Goal: Task Accomplishment & Management: Manage account settings

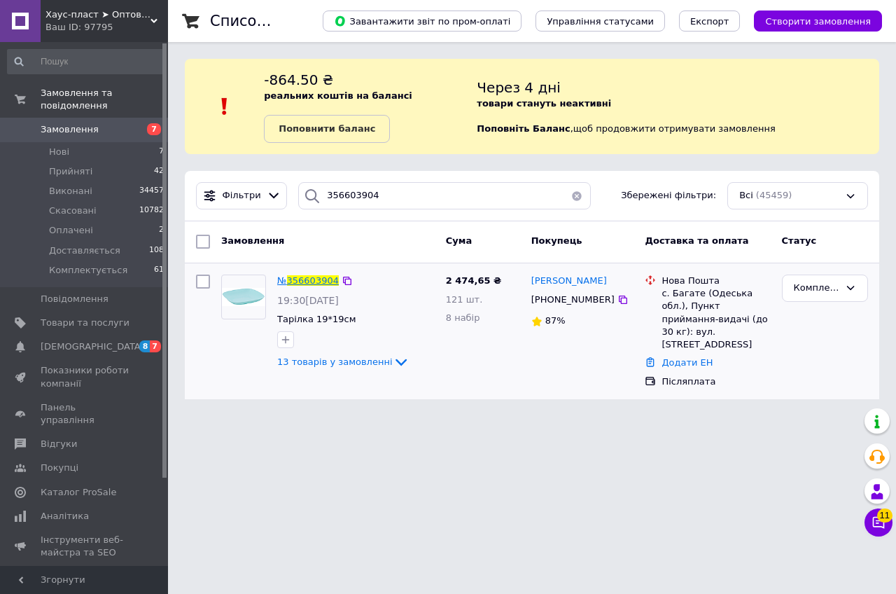
click at [321, 281] on span "356603904" at bounding box center [313, 280] width 52 height 11
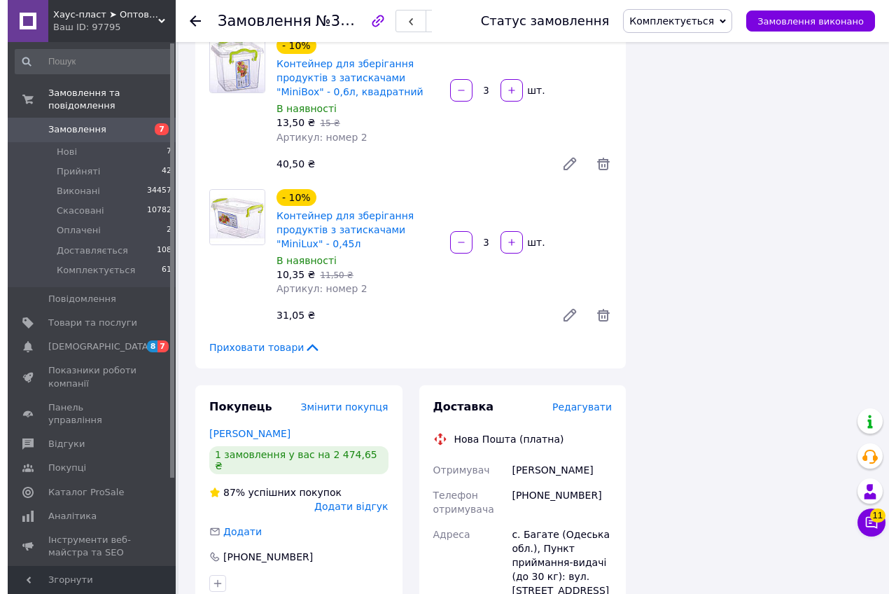
scroll to position [1575, 0]
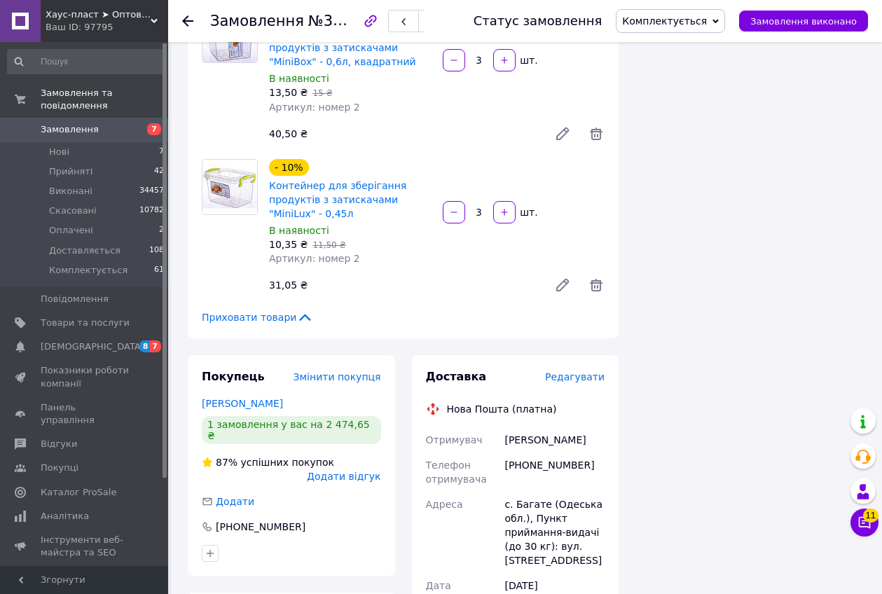
click at [583, 371] on span "Редагувати" at bounding box center [575, 376] width 60 height 11
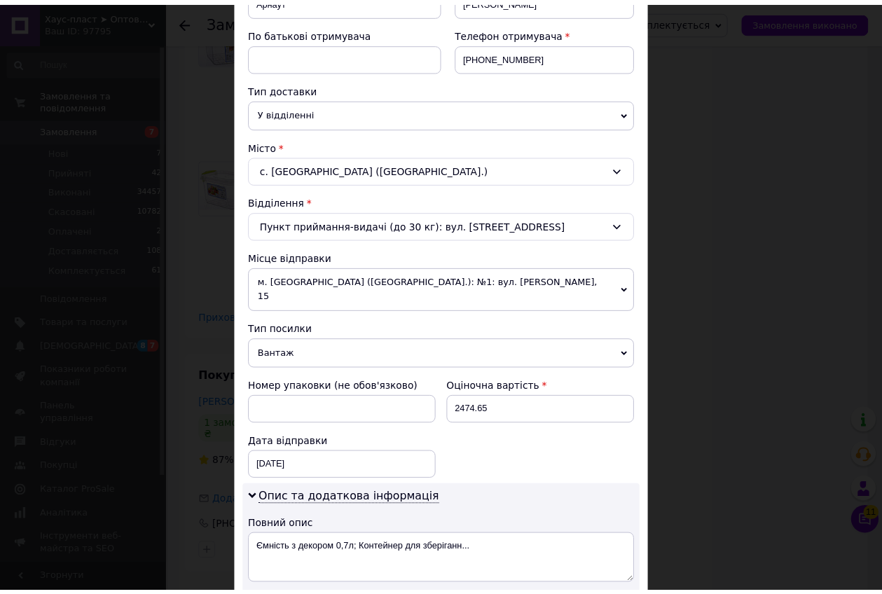
scroll to position [613, 0]
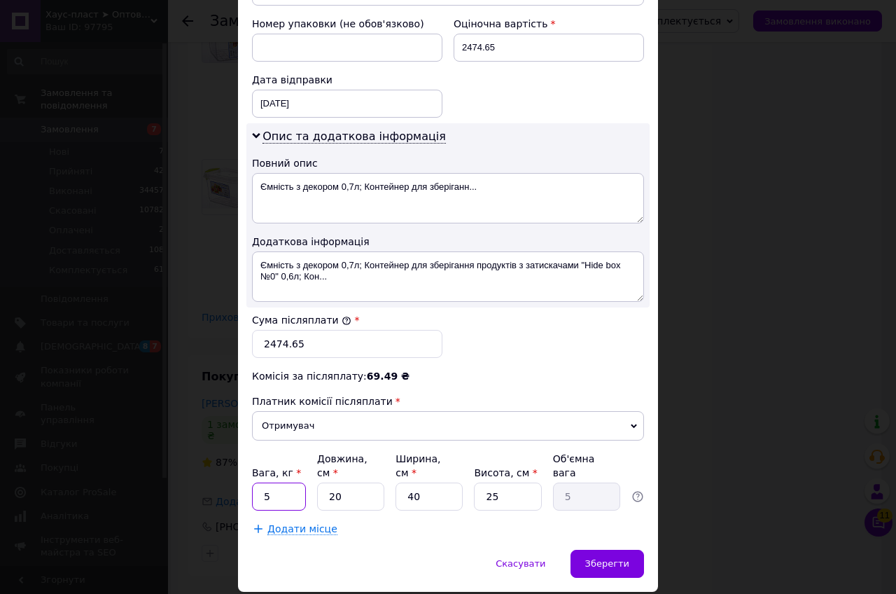
click at [292, 482] on input "5" at bounding box center [279, 496] width 54 height 28
type input "3"
type input "4"
type input "1"
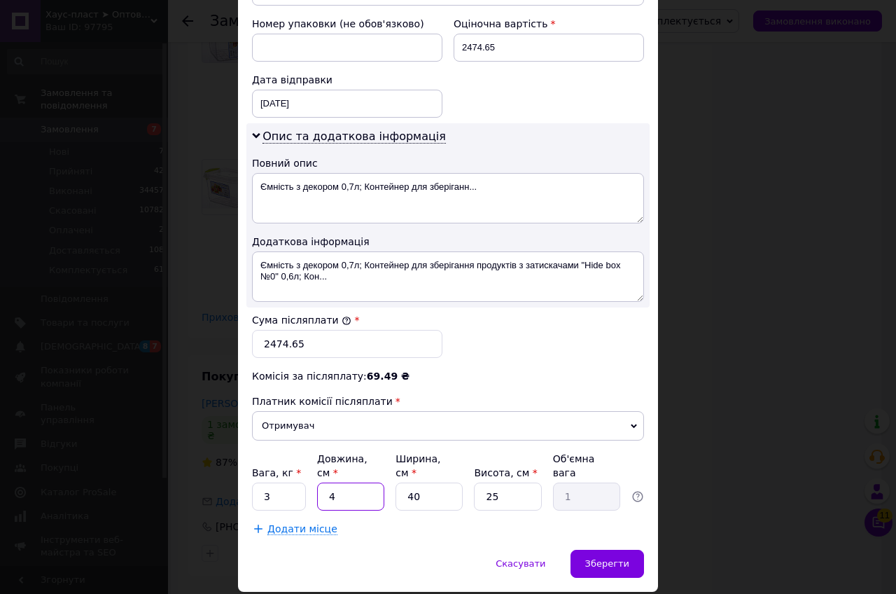
type input "40"
type input "10"
type input "40"
type input "4"
type input "1"
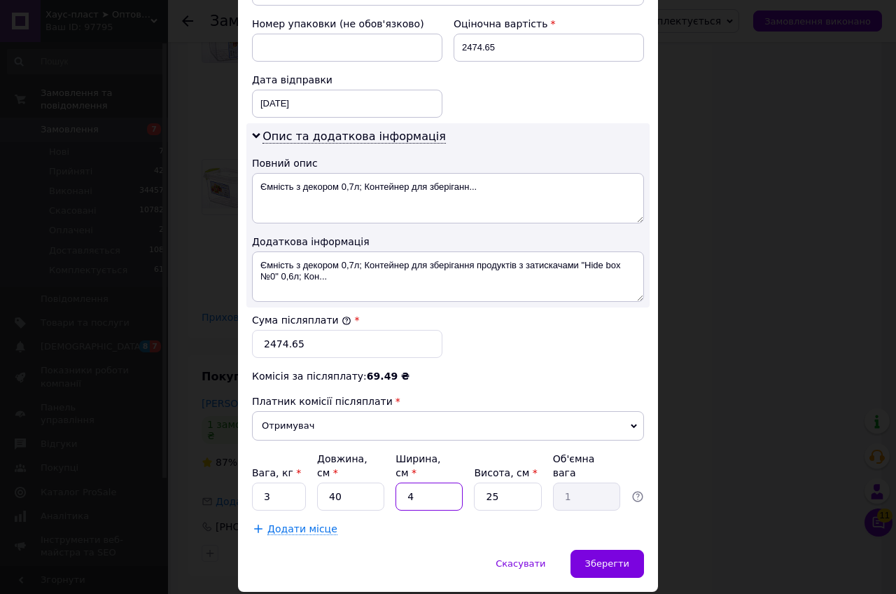
type input "40"
type input "10"
type input "4"
type input "1.6"
type input "40"
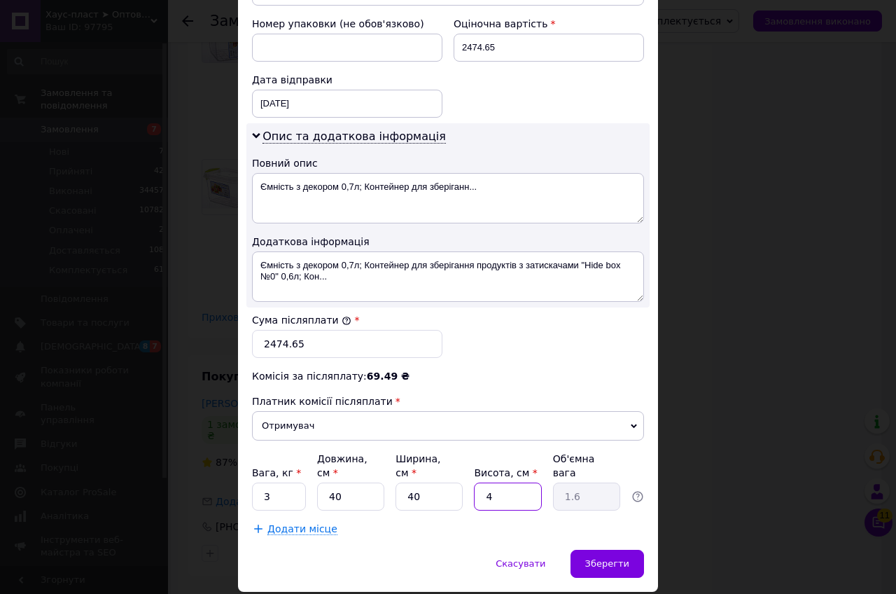
type input "16"
type input "40"
click at [296, 482] on input "3" at bounding box center [279, 496] width 54 height 28
type input "4"
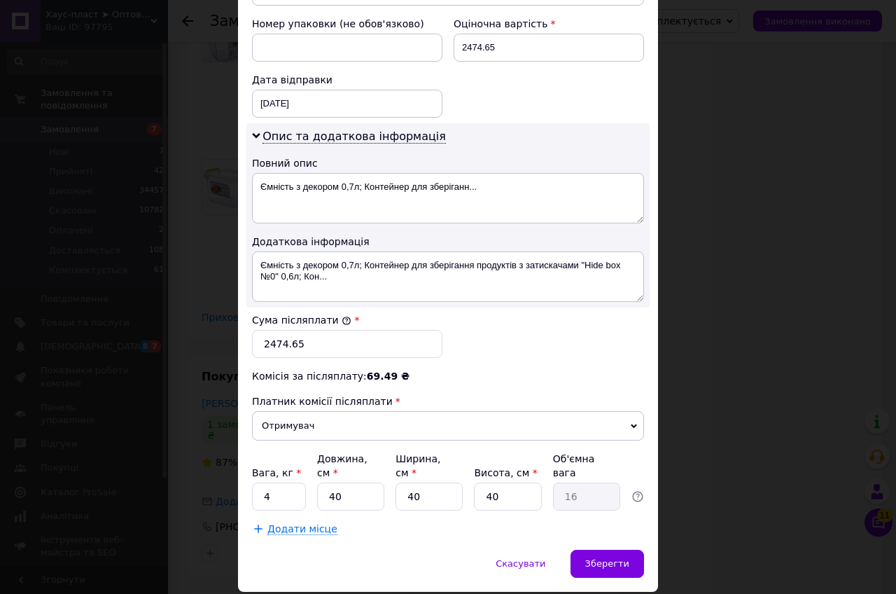
click at [452, 522] on div "Додати місце" at bounding box center [448, 529] width 392 height 14
click at [610, 558] on span "Зберегти" at bounding box center [607, 563] width 44 height 11
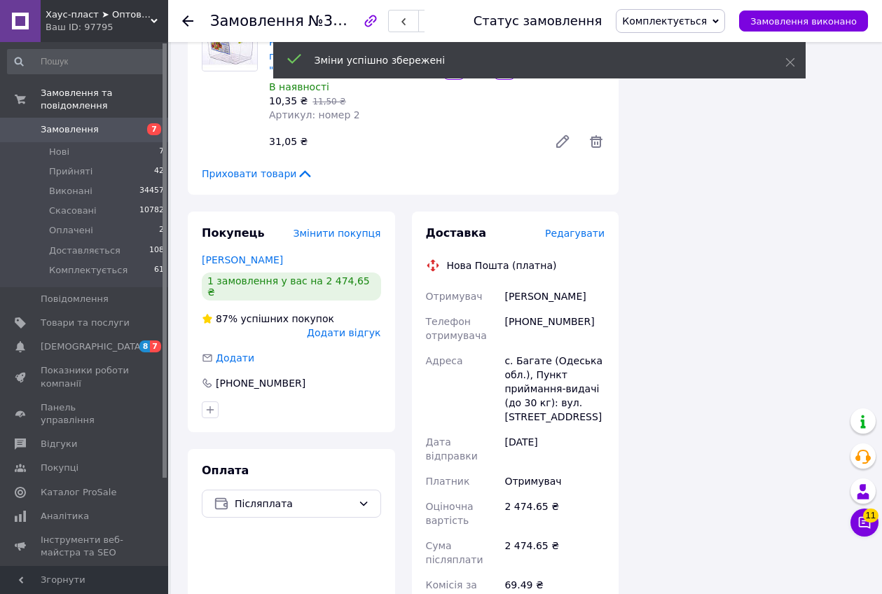
scroll to position [1925, 0]
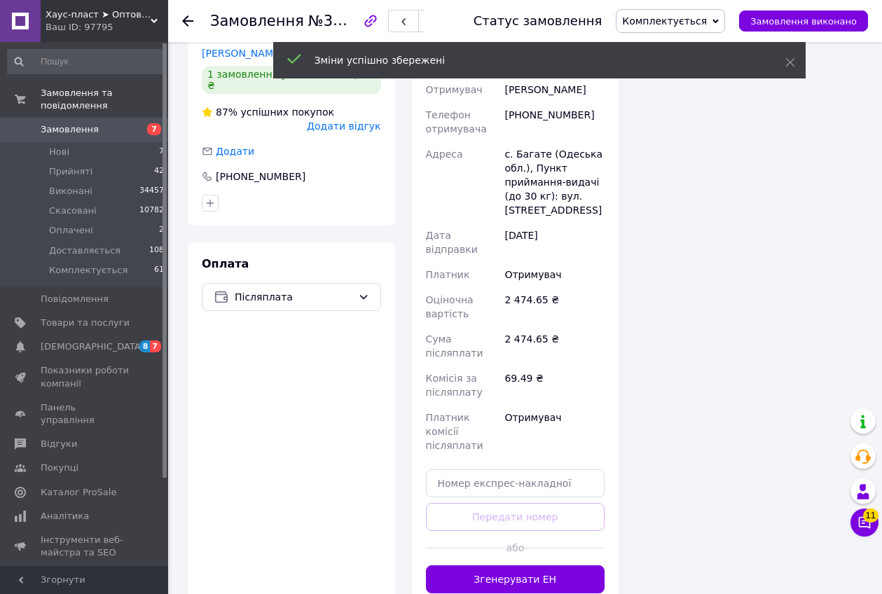
click at [522, 524] on div "Доставка Редагувати Нова Пошта (платна) Отримувач [PERSON_NAME] Телефон отримув…" at bounding box center [515, 306] width 207 height 602
click at [525, 565] on button "Згенерувати ЕН" at bounding box center [515, 579] width 179 height 28
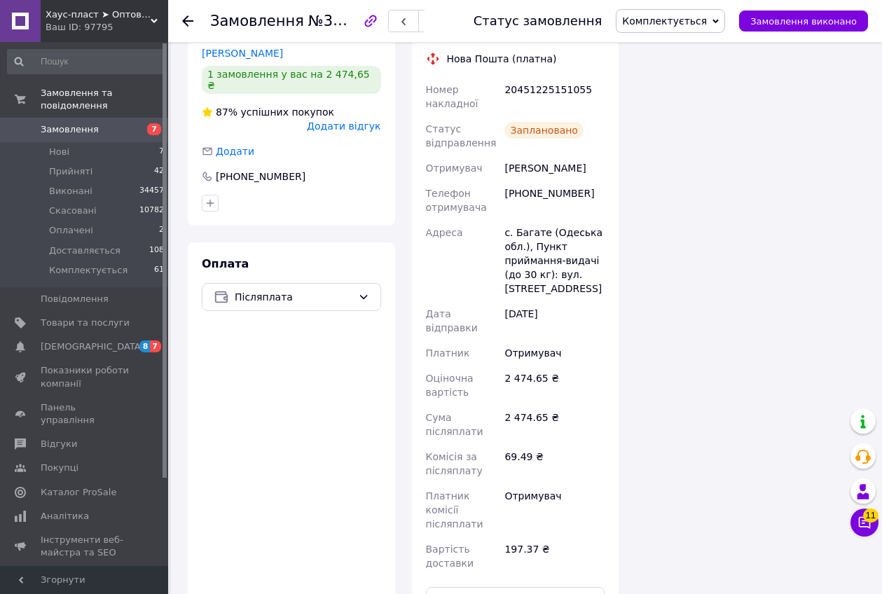
click at [176, 18] on div "Замовлення №356603904 Статус замовлення Комплектується Прийнято Виконано Скасов…" at bounding box center [524, 21] width 713 height 42
click at [183, 18] on icon at bounding box center [187, 20] width 11 height 11
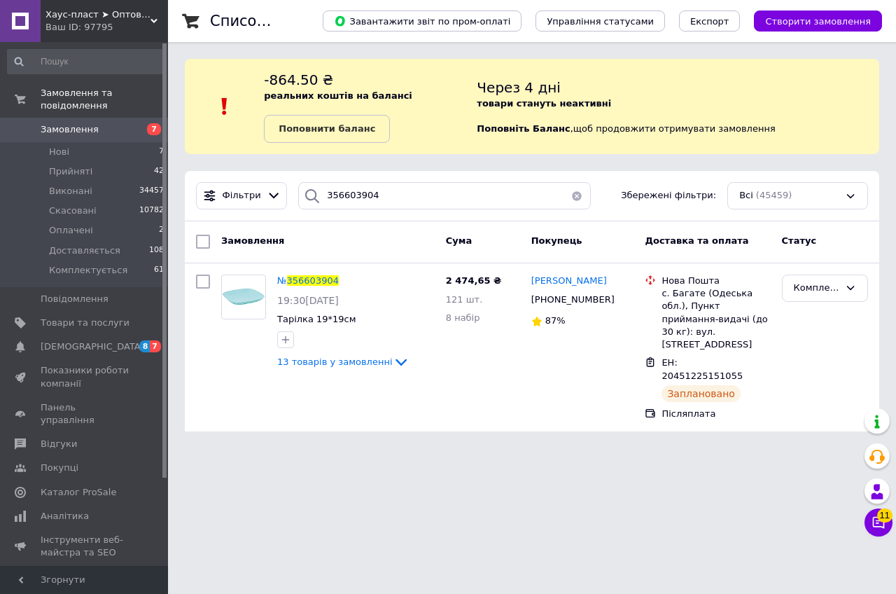
click at [395, 177] on div "Фільтри 356603904 Збережені фільтри: Всі (45459)" at bounding box center [532, 196] width 695 height 50
click at [395, 187] on input "356603904" at bounding box center [444, 195] width 293 height 27
click at [391, 187] on input "356603904" at bounding box center [444, 195] width 293 height 27
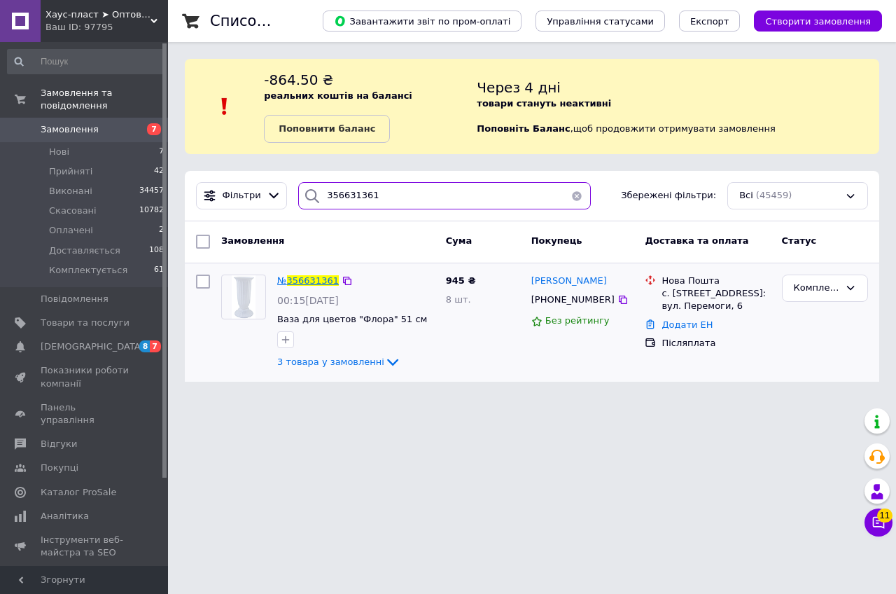
type input "356631361"
click at [319, 278] on span "356631361" at bounding box center [313, 280] width 52 height 11
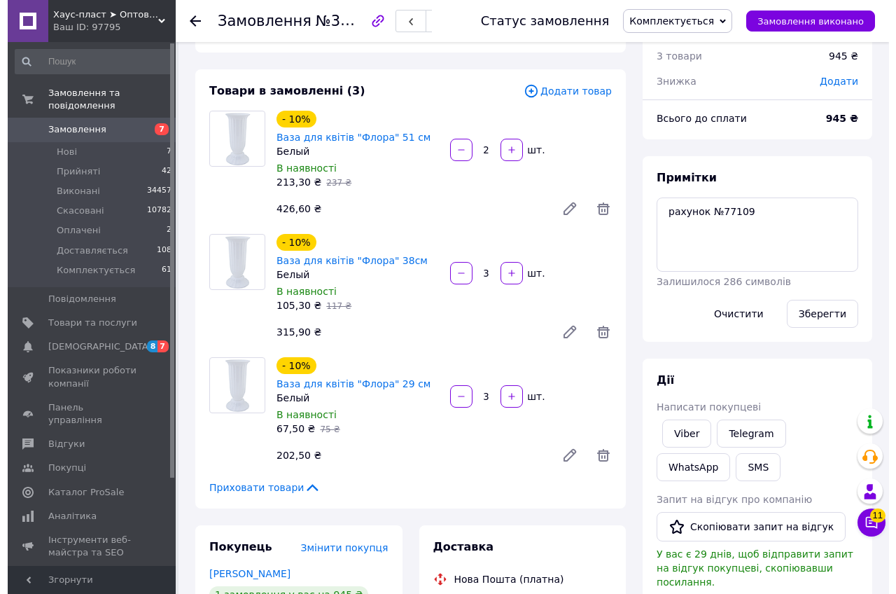
scroll to position [309, 0]
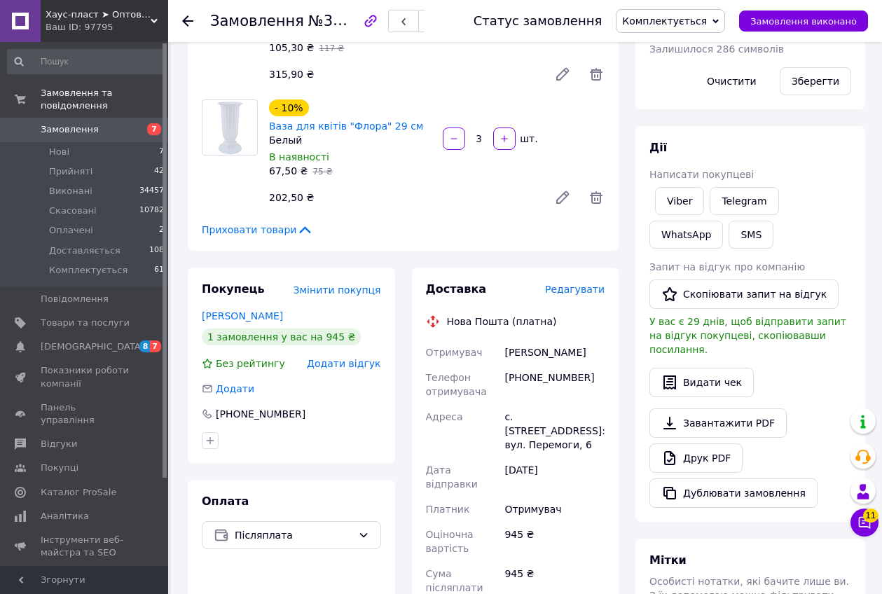
click at [576, 293] on span "Редагувати" at bounding box center [575, 289] width 60 height 11
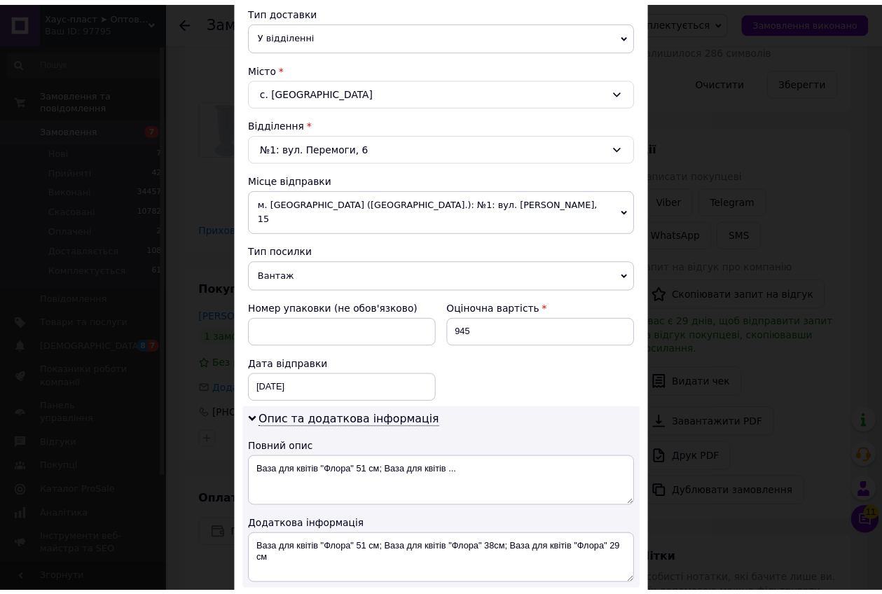
scroll to position [632, 0]
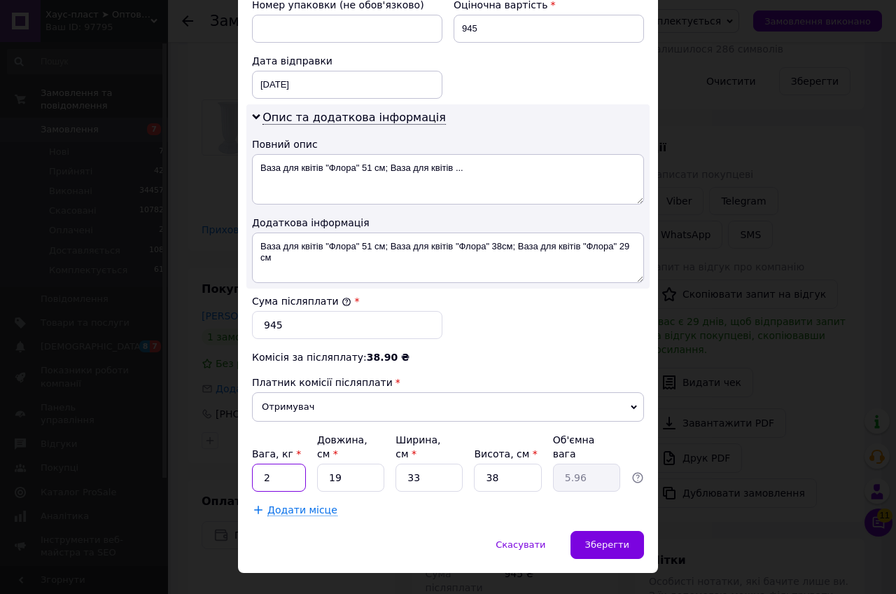
click at [286, 464] on input "2" at bounding box center [279, 478] width 54 height 28
click at [285, 464] on input "2" at bounding box center [279, 478] width 54 height 28
type input "5"
type input "1.57"
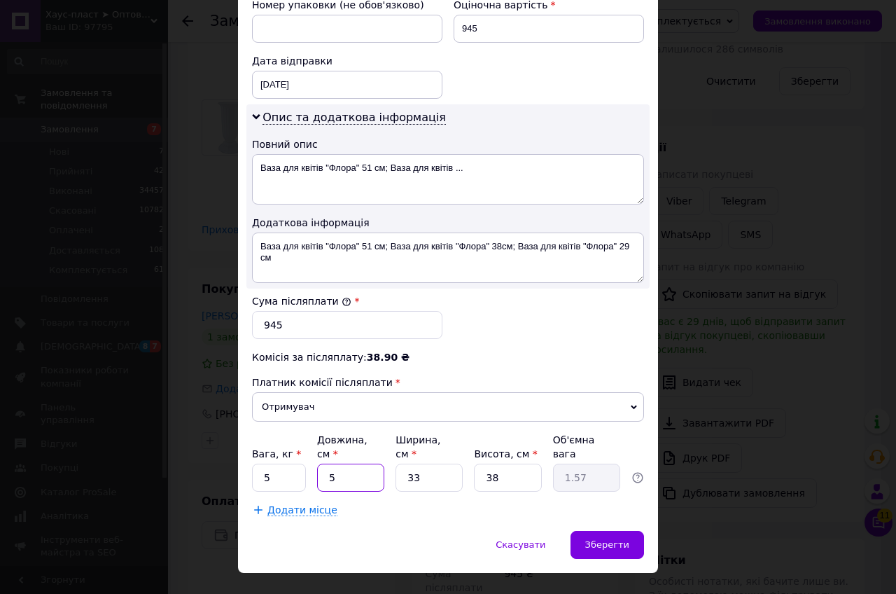
type input "50"
type input "15.68"
type input "50"
type input "3"
type input "1.43"
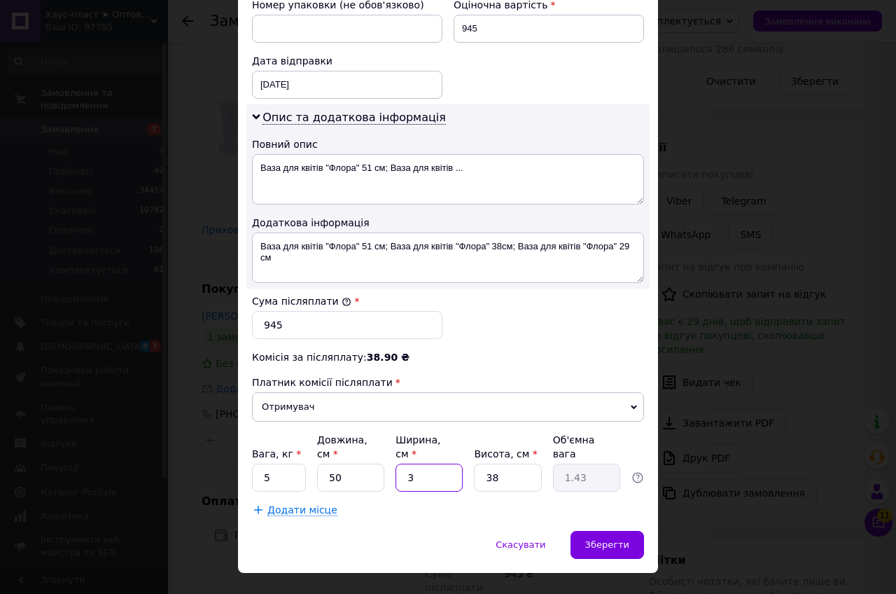
type input "30"
type input "14.25"
type input "30"
type input "3"
type input "1.13"
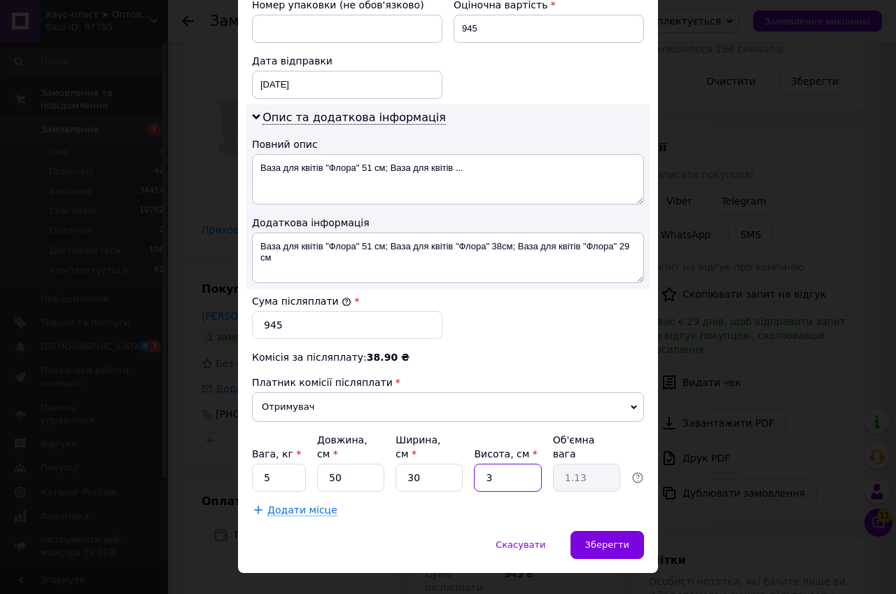
type input "30"
type input "11.25"
type input "30"
click at [606, 531] on div "Зберегти" at bounding box center [608, 545] width 74 height 28
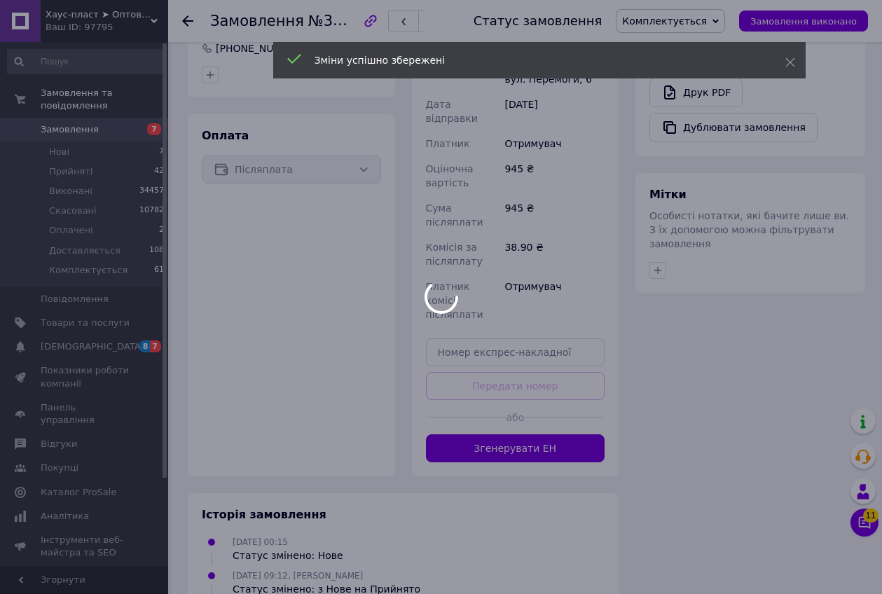
scroll to position [732, 0]
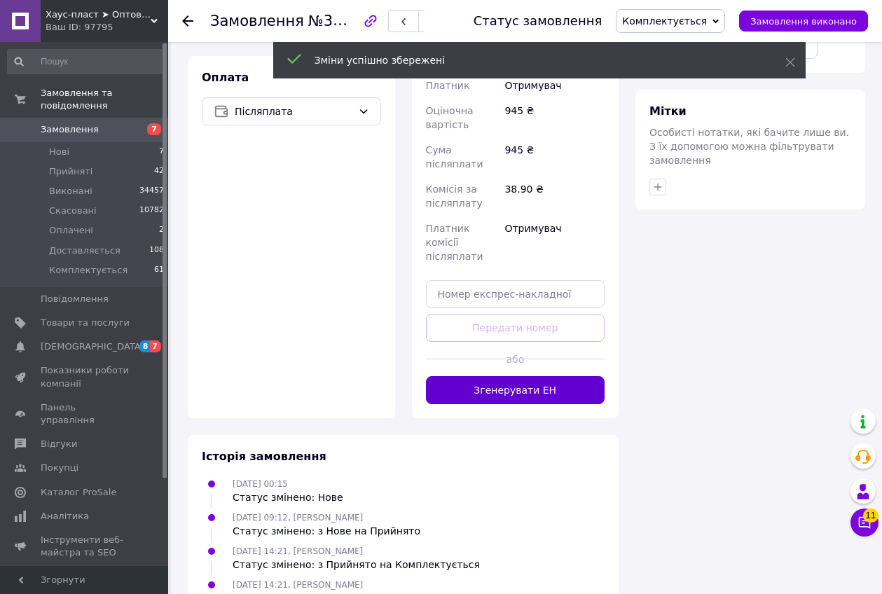
click at [487, 376] on button "Згенерувати ЕН" at bounding box center [515, 390] width 179 height 28
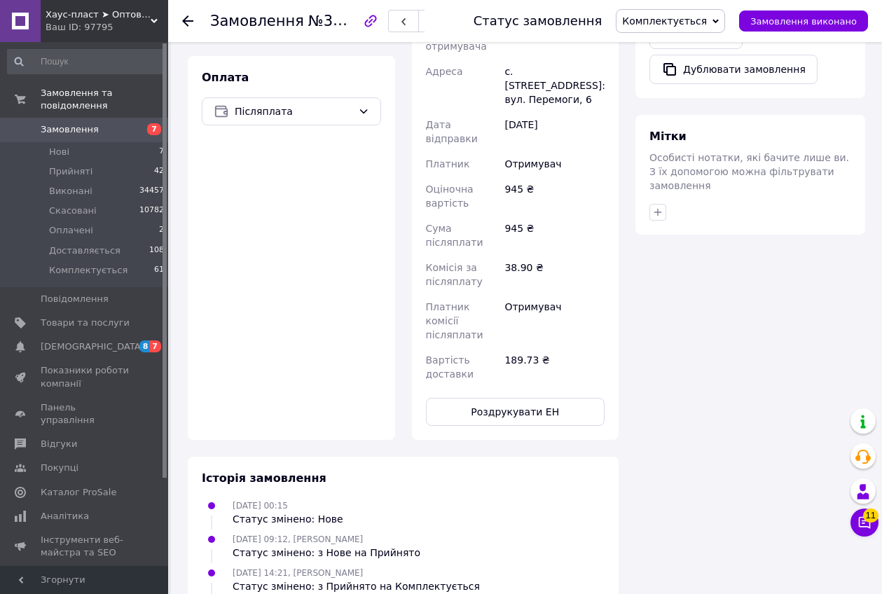
click at [185, 18] on icon at bounding box center [187, 20] width 11 height 11
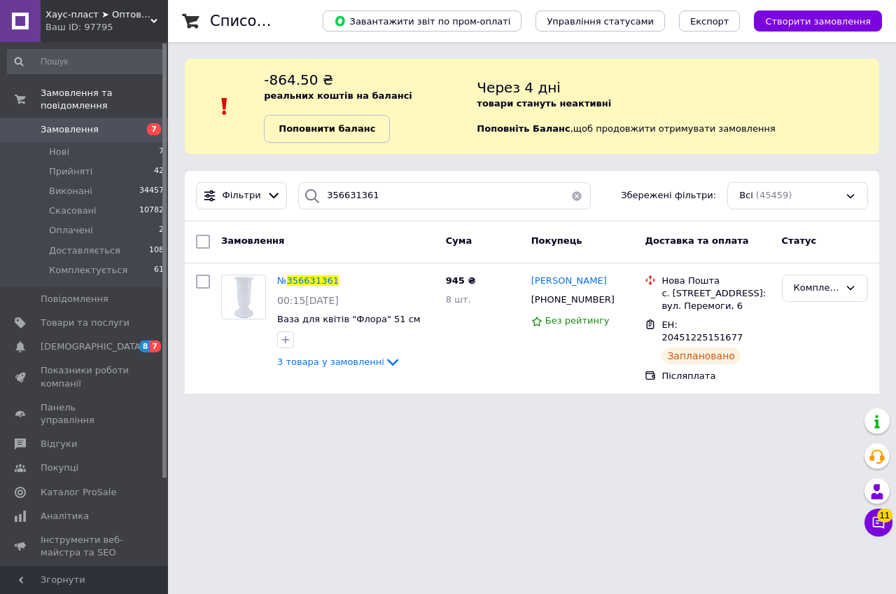
click at [360, 132] on b "Поповнити баланс" at bounding box center [327, 128] width 97 height 11
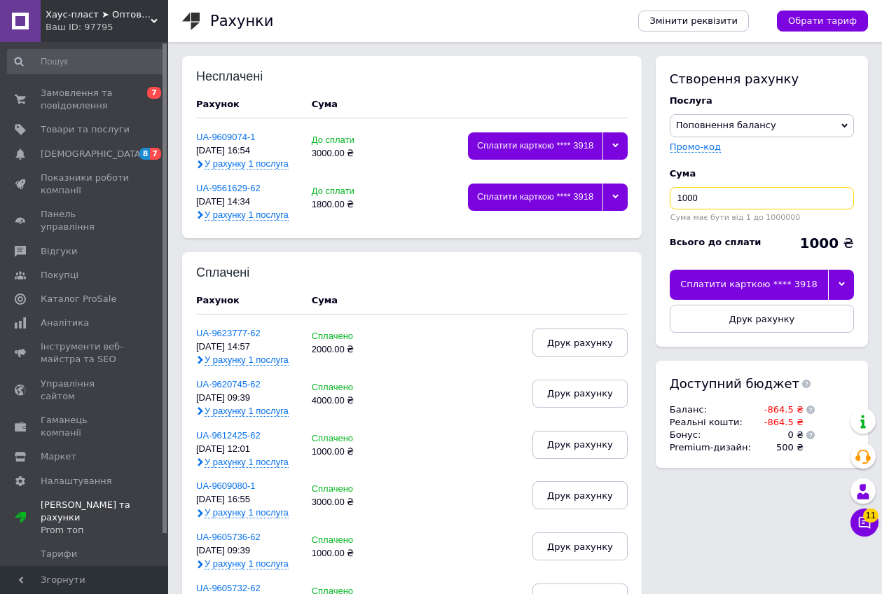
drag, startPoint x: 735, startPoint y: 200, endPoint x: 645, endPoint y: 200, distance: 90.3
click at [93, 91] on span "Замовлення та повідомлення" at bounding box center [85, 99] width 89 height 25
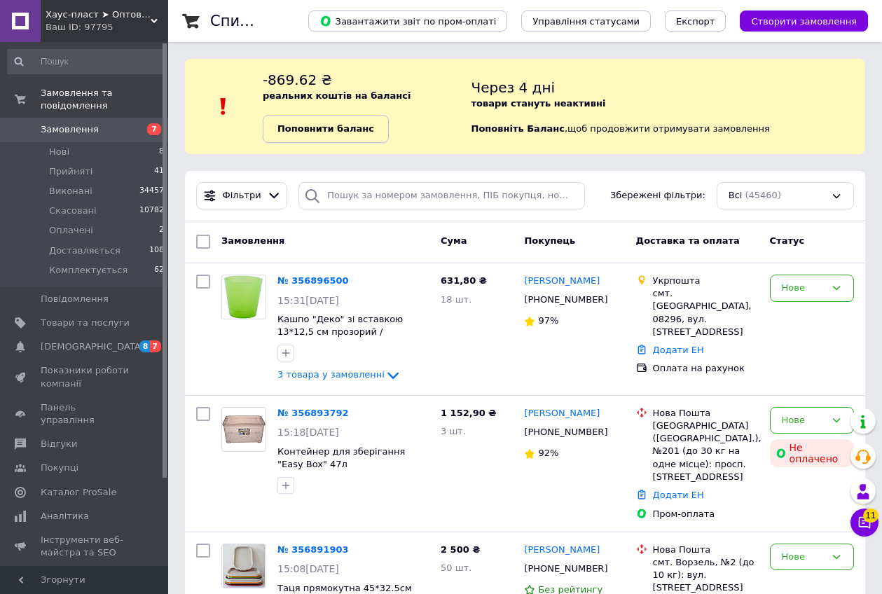
click at [314, 133] on b "Поповнити баланс" at bounding box center [325, 128] width 97 height 11
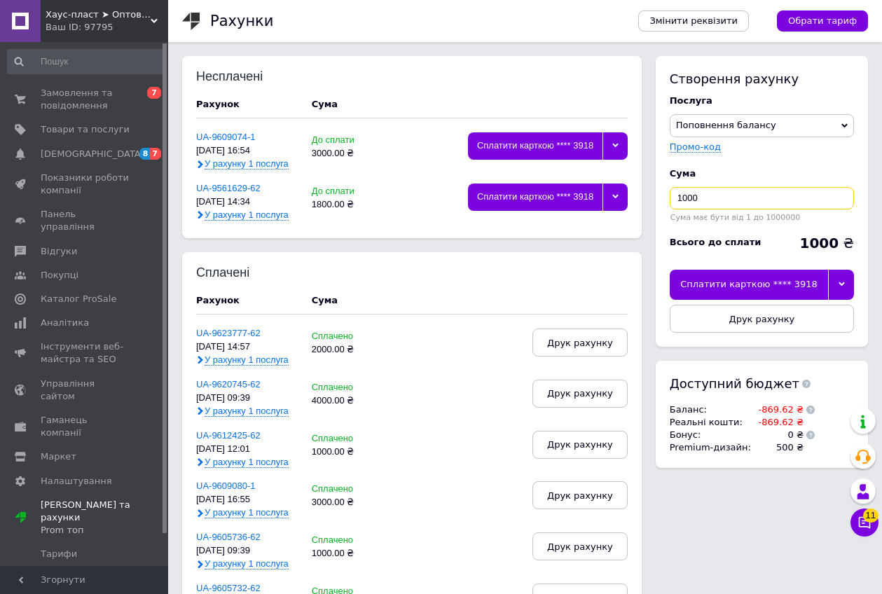
click at [730, 202] on input "1000" at bounding box center [761, 198] width 184 height 22
click at [40, 90] on span at bounding box center [20, 99] width 41 height 25
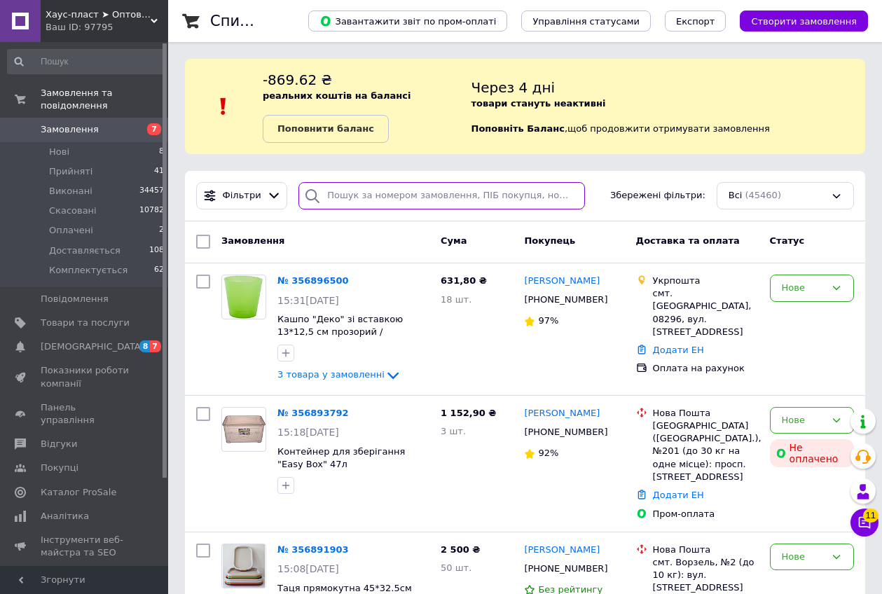
click at [381, 191] on input "search" at bounding box center [441, 195] width 286 height 27
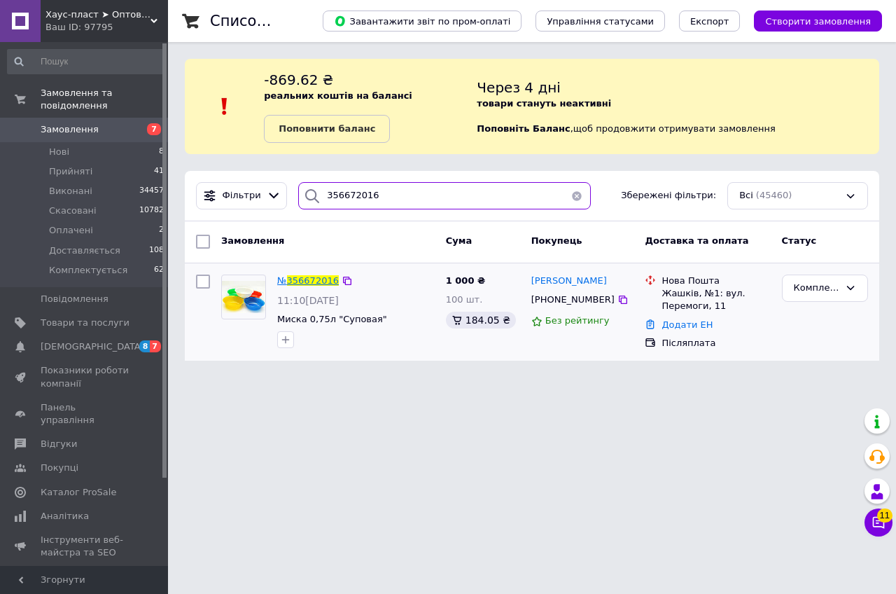
type input "356672016"
click at [314, 279] on span "356672016" at bounding box center [313, 280] width 52 height 11
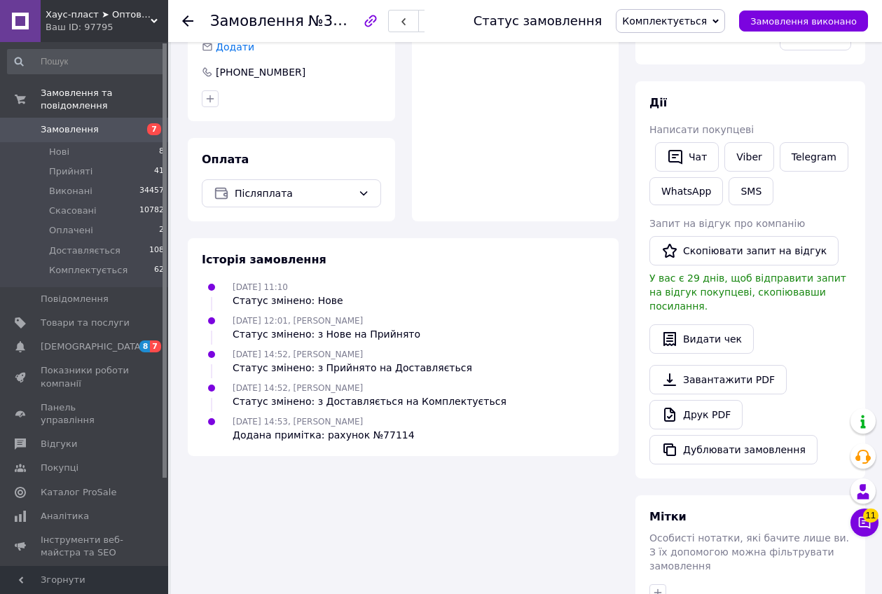
scroll to position [386, 0]
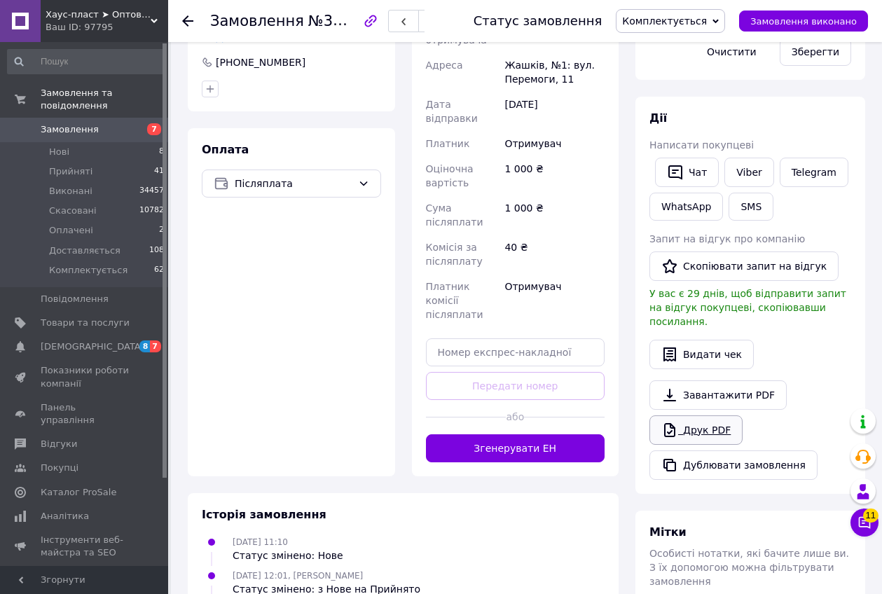
click at [690, 415] on link "Друк PDF" at bounding box center [695, 429] width 93 height 29
click at [188, 19] on icon at bounding box center [187, 20] width 11 height 11
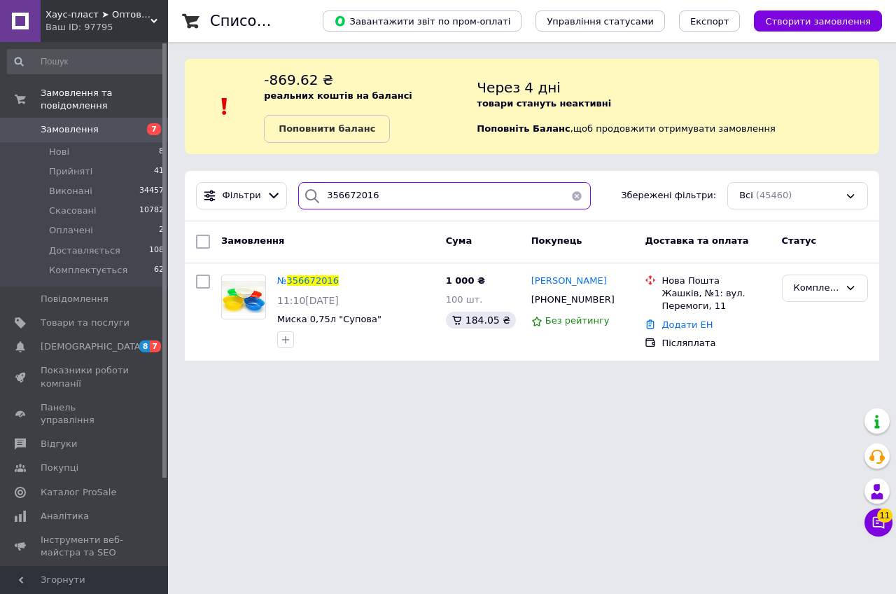
click at [405, 199] on input "356672016" at bounding box center [444, 195] width 293 height 27
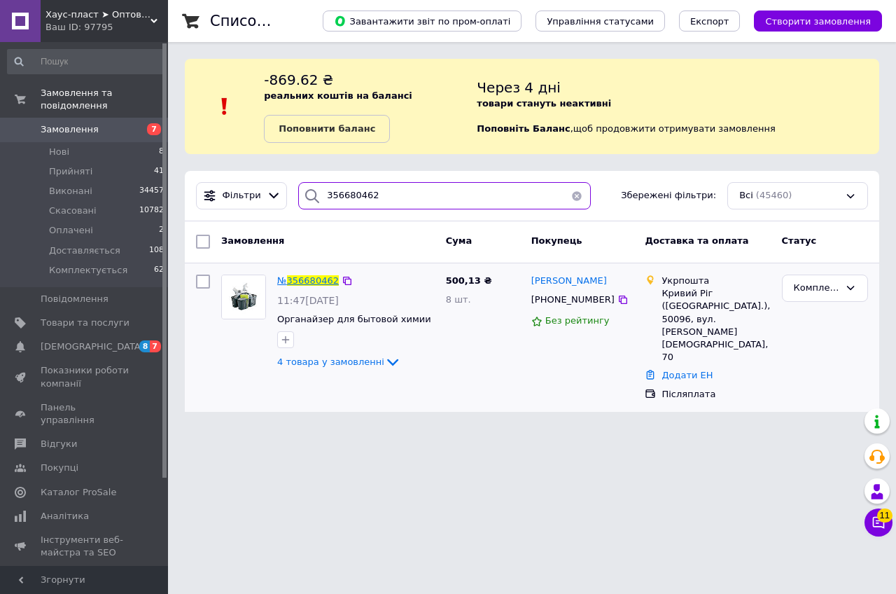
type input "356680462"
click at [304, 276] on span "356680462" at bounding box center [313, 280] width 52 height 11
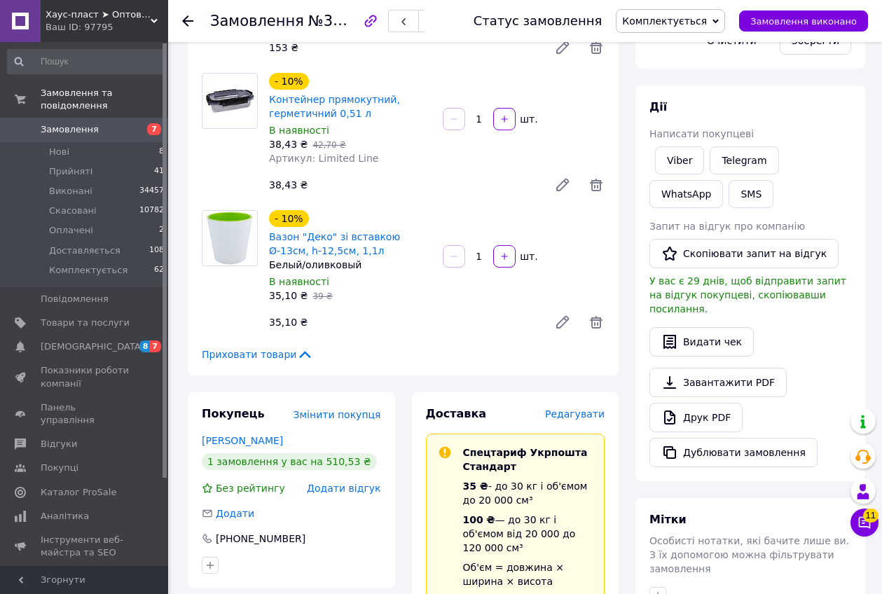
scroll to position [350, 0]
click at [721, 404] on link "Друк PDF" at bounding box center [695, 416] width 93 height 29
click at [187, 21] on use at bounding box center [187, 20] width 11 height 11
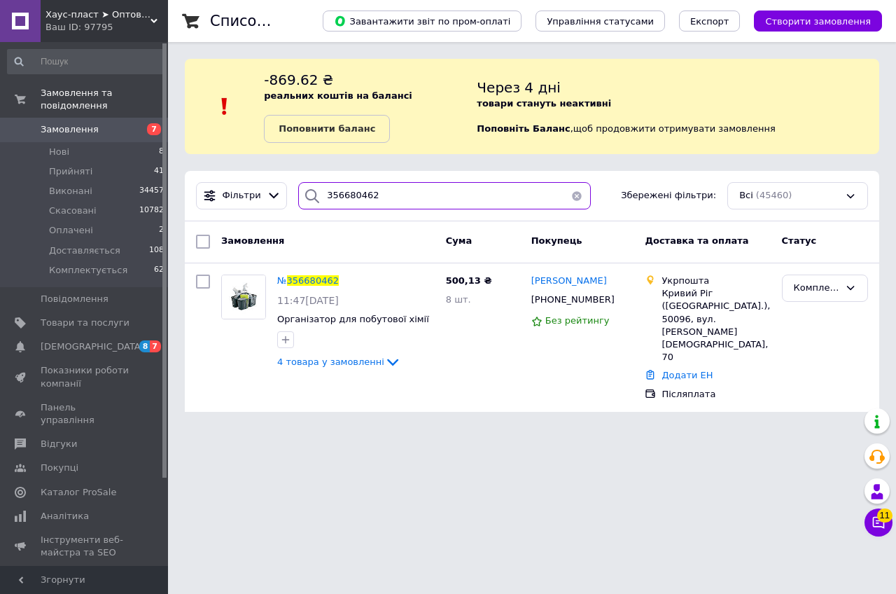
click at [396, 203] on input "356680462" at bounding box center [444, 195] width 293 height 27
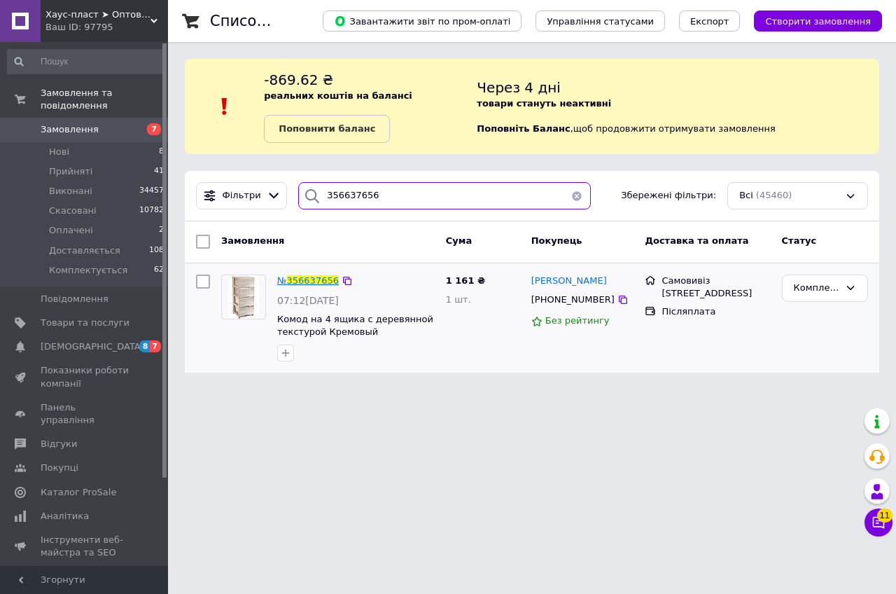
type input "356637656"
click at [322, 279] on span "356637656" at bounding box center [313, 280] width 52 height 11
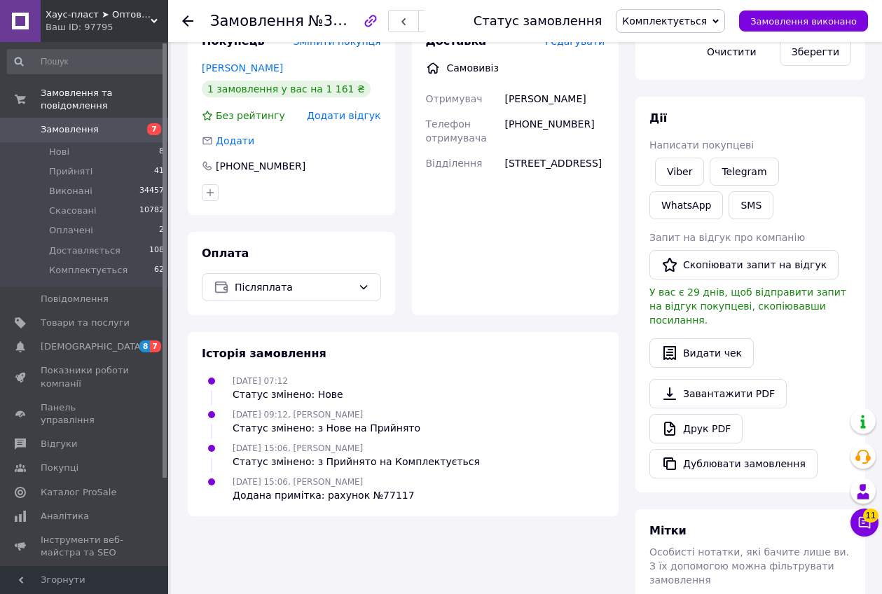
scroll to position [337, 0]
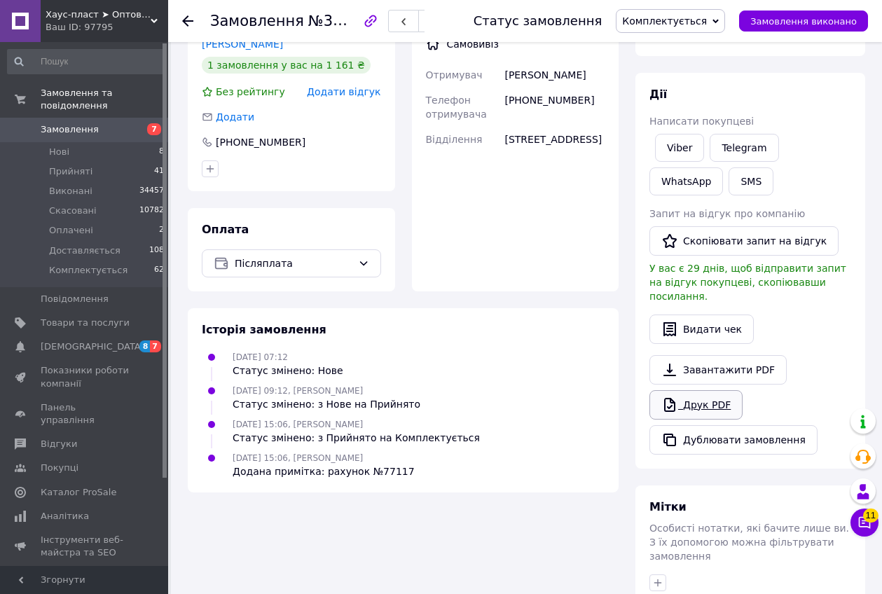
click at [720, 399] on link "Друк PDF" at bounding box center [695, 404] width 93 height 29
click at [183, 19] on icon at bounding box center [187, 20] width 11 height 11
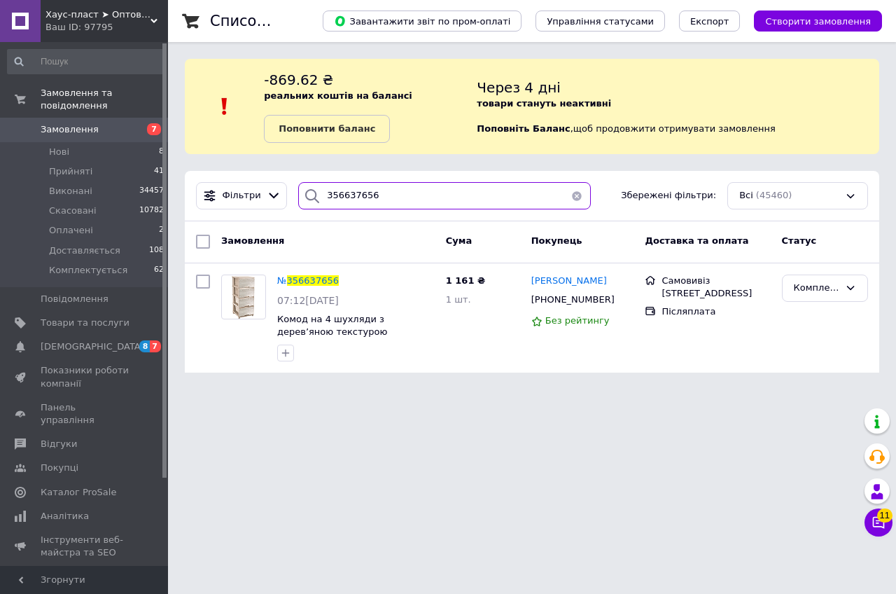
click at [389, 204] on input "356637656" at bounding box center [444, 195] width 293 height 27
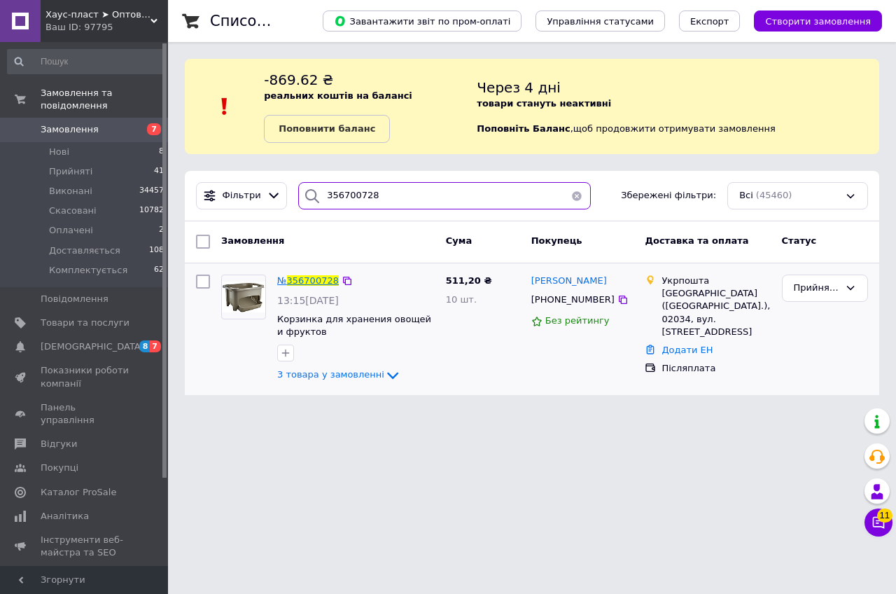
type input "356700728"
click at [321, 281] on span "356700728" at bounding box center [313, 280] width 52 height 11
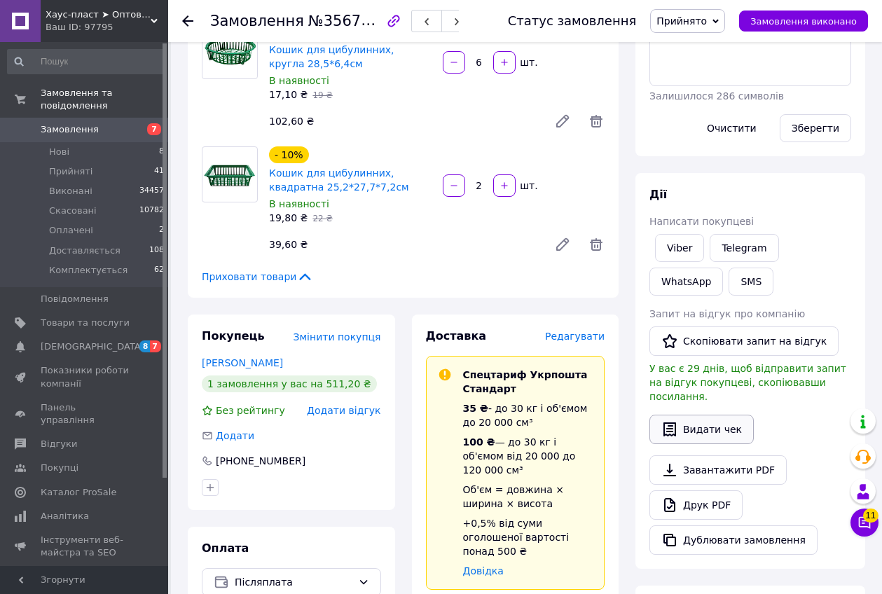
scroll to position [263, 0]
click at [695, 489] on link "Друк PDF" at bounding box center [695, 503] width 93 height 29
click at [188, 17] on use at bounding box center [187, 20] width 11 height 11
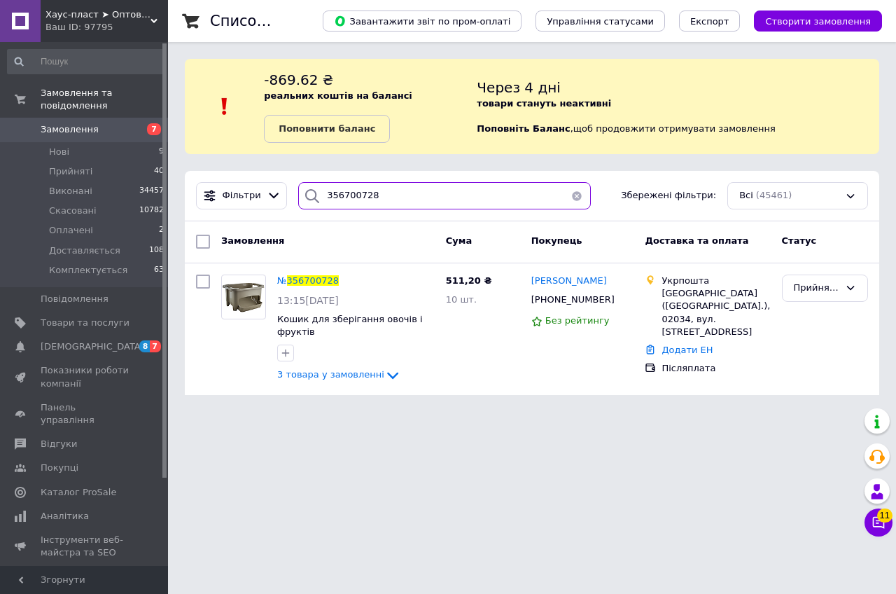
click at [405, 199] on input "356700728" at bounding box center [444, 195] width 293 height 27
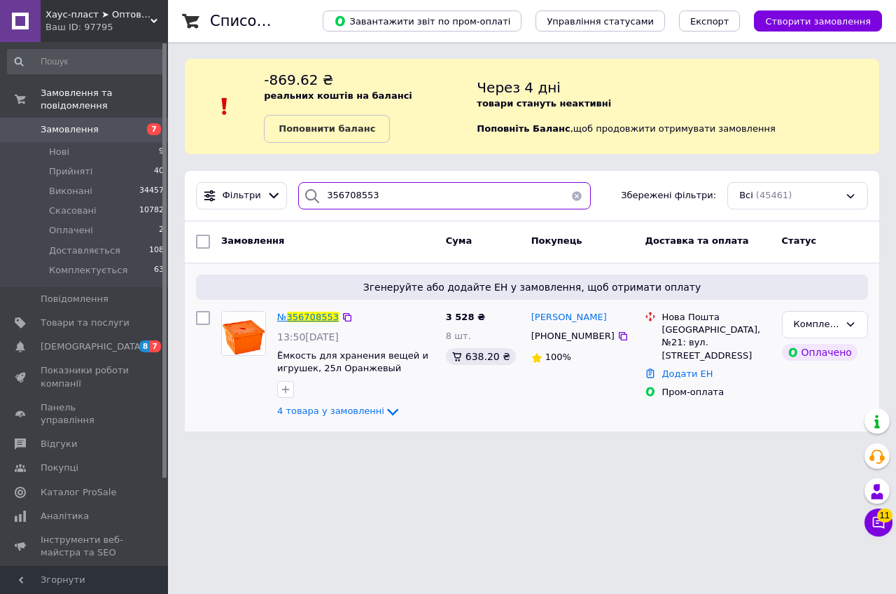
type input "356708553"
click at [308, 321] on span "356708553" at bounding box center [313, 317] width 52 height 11
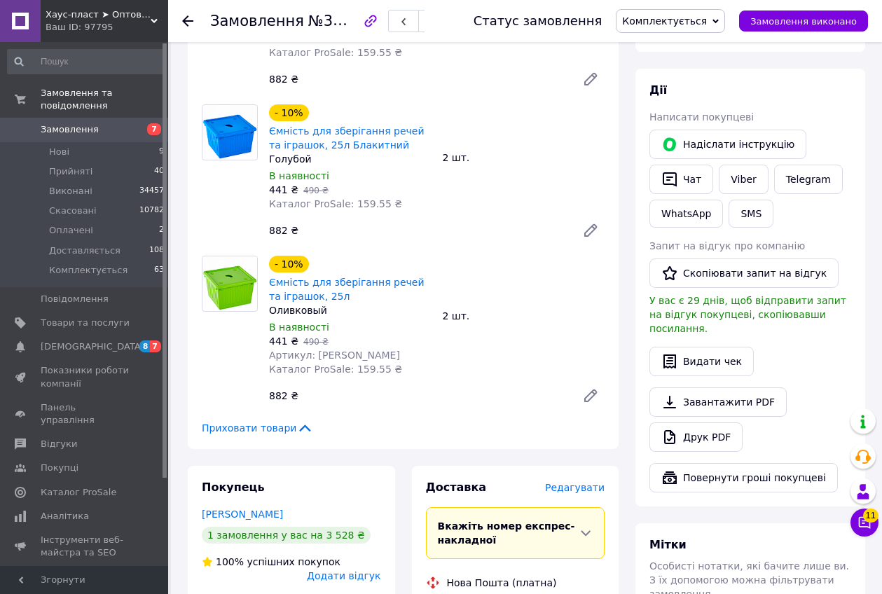
scroll to position [438, 0]
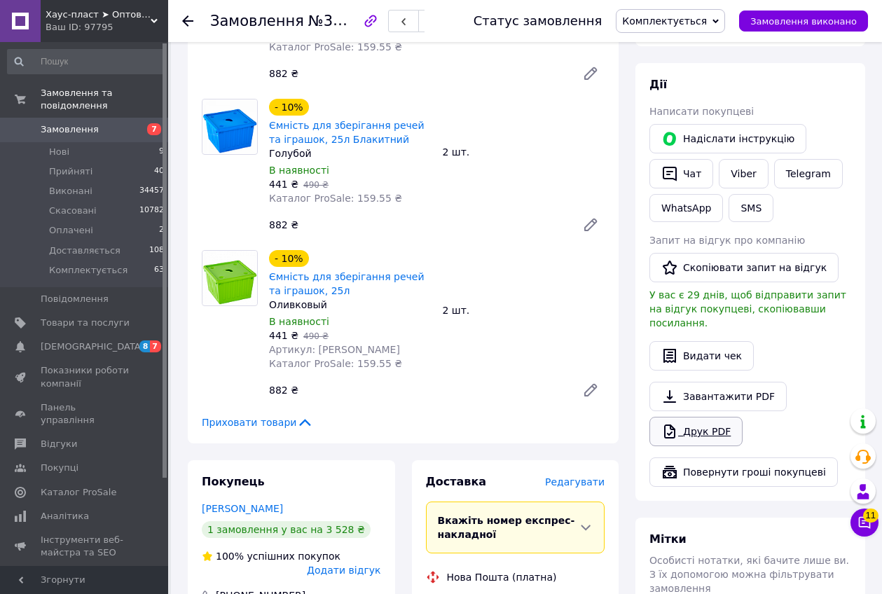
click at [685, 417] on link "Друк PDF" at bounding box center [695, 431] width 93 height 29
click at [187, 20] on icon at bounding box center [187, 20] width 11 height 11
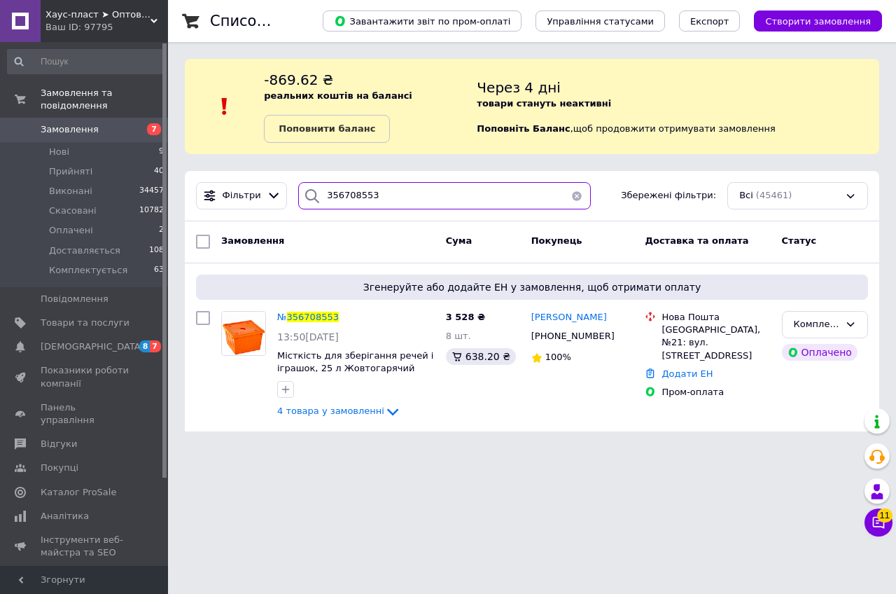
click at [386, 196] on input "356708553" at bounding box center [444, 195] width 293 height 27
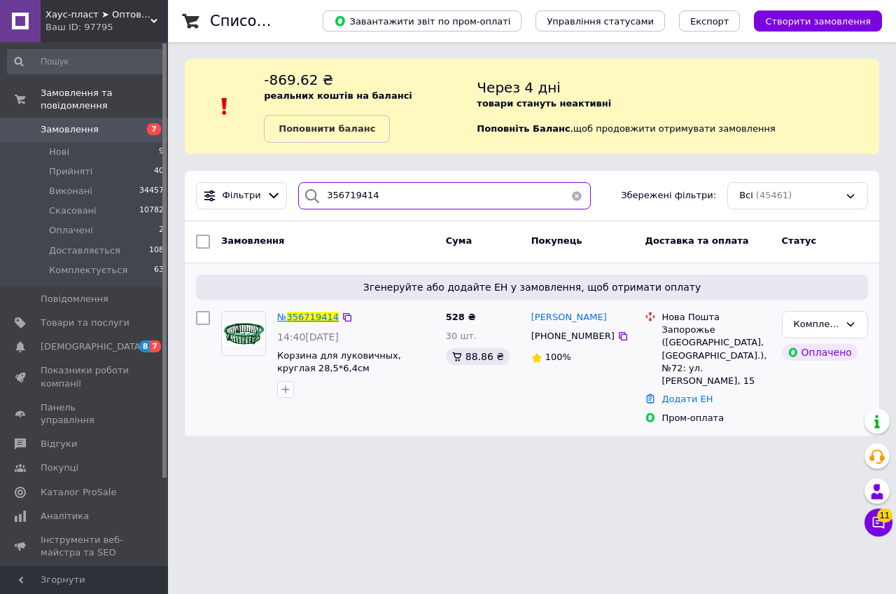
type input "356719414"
click at [316, 313] on span "356719414" at bounding box center [313, 317] width 52 height 11
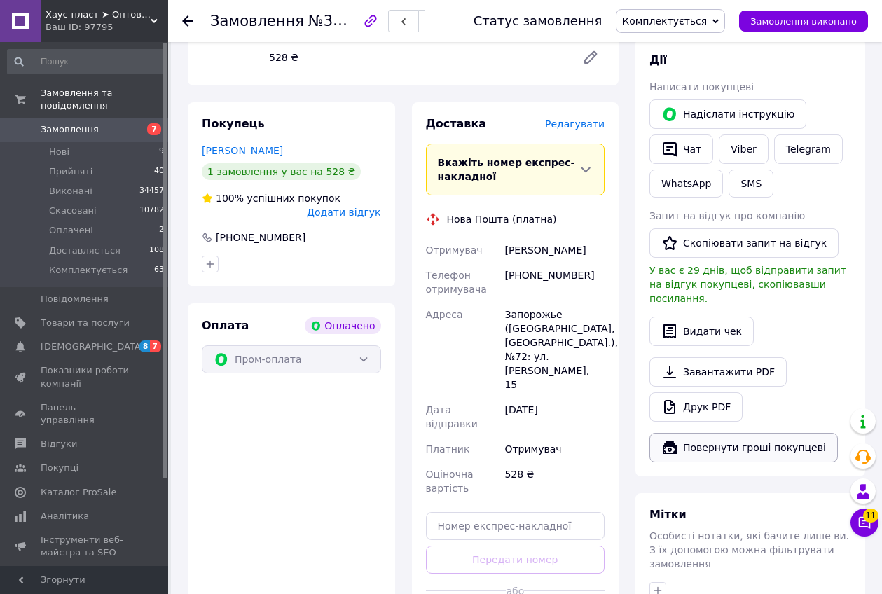
scroll to position [350, 0]
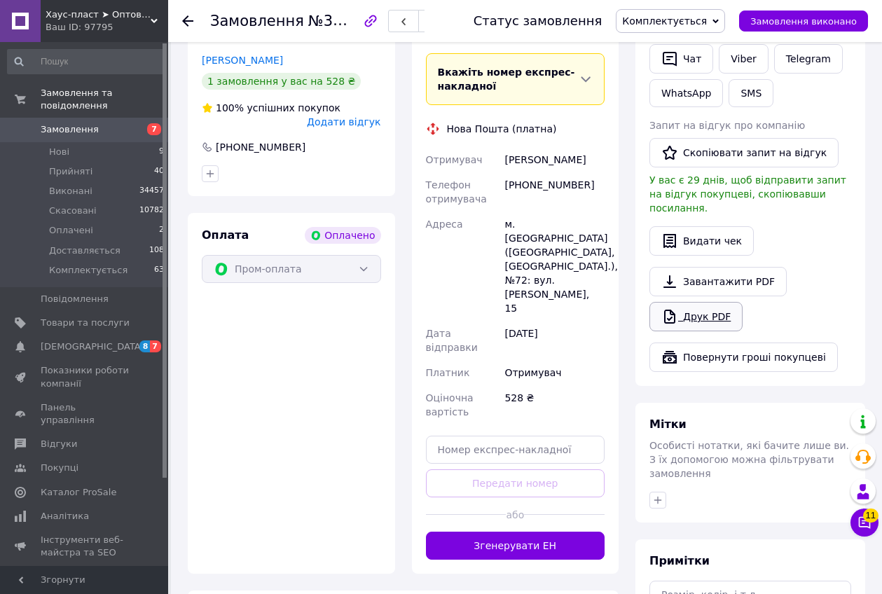
click at [702, 302] on link "Друк PDF" at bounding box center [695, 316] width 93 height 29
click at [178, 25] on div "Замовлення №356719414 Статус замовлення Комплектується Прийнято Виконано Скасов…" at bounding box center [524, 21] width 713 height 42
click at [183, 22] on icon at bounding box center [187, 20] width 11 height 11
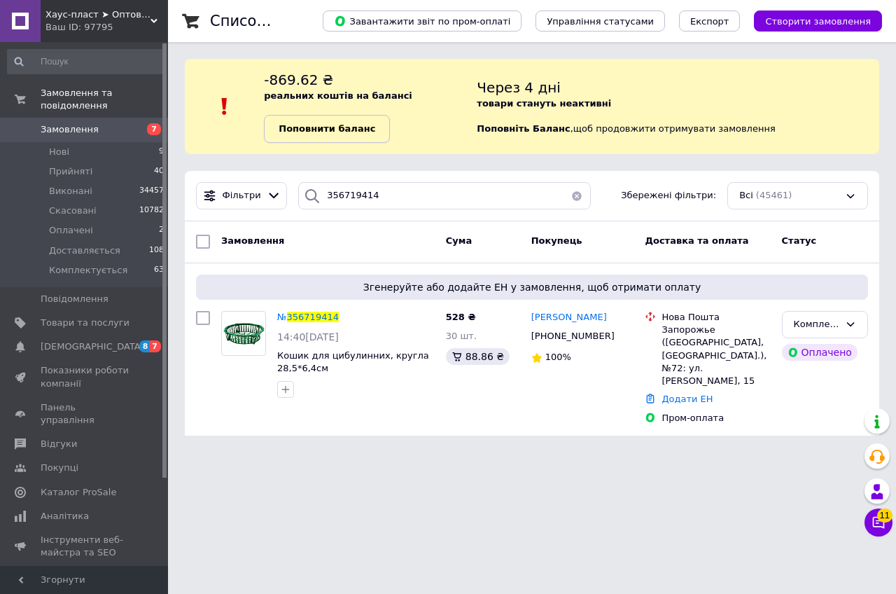
click at [361, 120] on link "Поповнити баланс" at bounding box center [327, 129] width 126 height 28
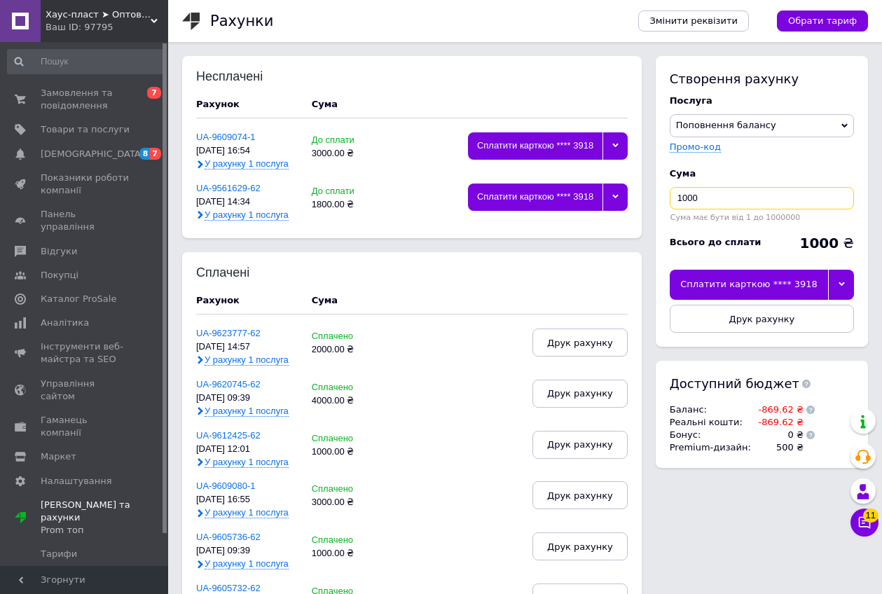
drag, startPoint x: 737, startPoint y: 204, endPoint x: 650, endPoint y: 207, distance: 86.9
click at [650, 207] on div "Створення рахунку Послуга Поповнення балансу Premium-дизайн Промо-код Cума 1000…" at bounding box center [757, 269] width 219 height 426
type input "3000"
click at [841, 286] on icon at bounding box center [841, 284] width 6 height 4
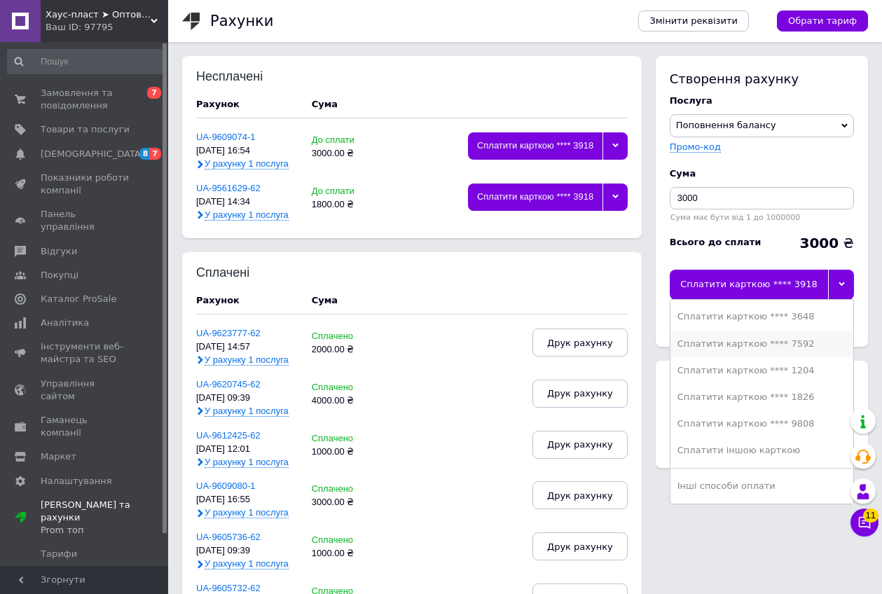
click at [786, 348] on div "Сплатити карткою **** 7592" at bounding box center [761, 343] width 169 height 13
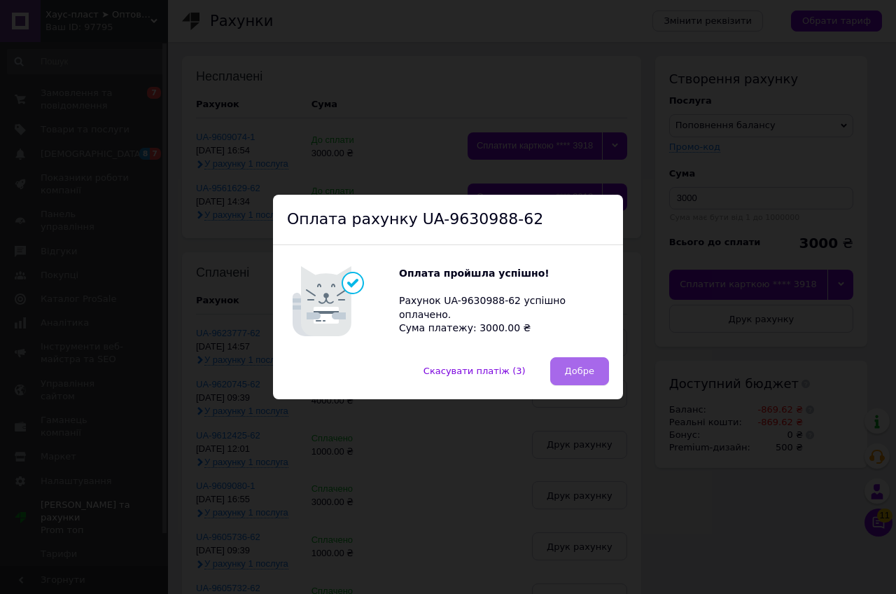
click at [576, 373] on span "Добре" at bounding box center [579, 370] width 29 height 11
